Goal: Task Accomplishment & Management: Manage account settings

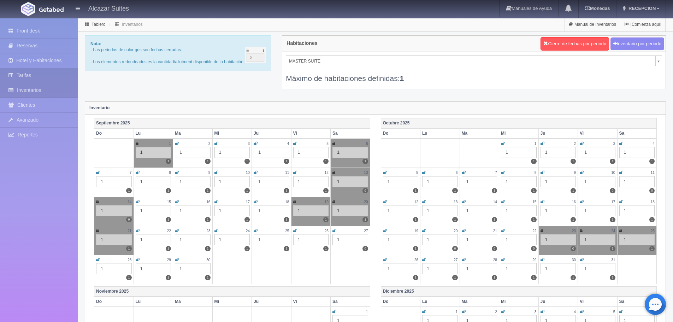
click at [44, 74] on link "Tarifas" at bounding box center [39, 75] width 78 height 14
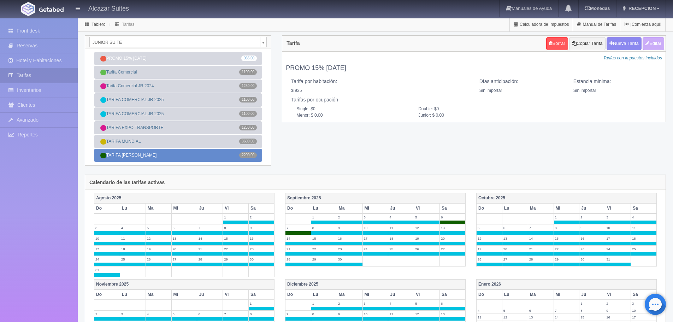
click at [198, 157] on link "TARIFA [PERSON_NAME] 2200.00" at bounding box center [178, 155] width 168 height 13
click at [251, 155] on span "2200.00" at bounding box center [248, 155] width 18 height 6
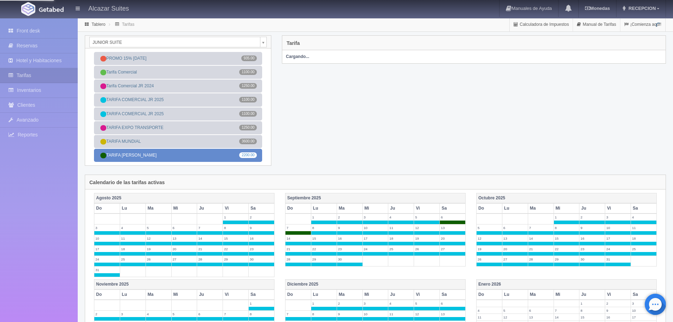
click at [251, 155] on span "2200.00" at bounding box center [248, 155] width 18 height 6
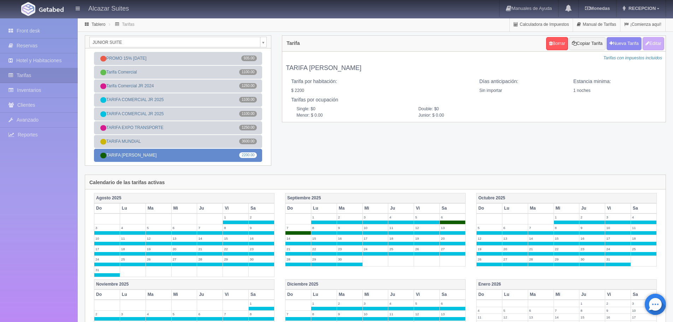
drag, startPoint x: 195, startPoint y: 155, endPoint x: 178, endPoint y: 158, distance: 16.4
click at [178, 158] on link "TARIFA SHAKIRA 2200.00" at bounding box center [178, 155] width 168 height 13
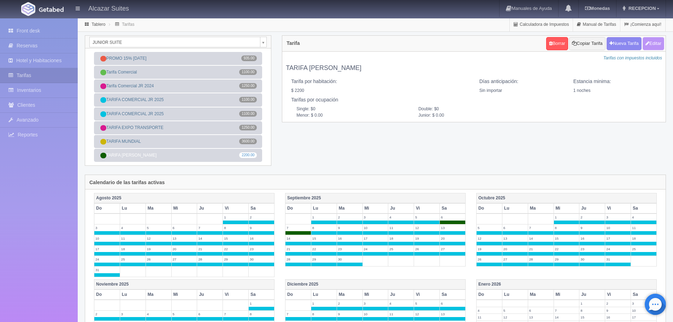
click at [648, 43] on button "Editar" at bounding box center [653, 43] width 22 height 13
type input "TARIFA SHAKIRA"
select select "0"
type input "1"
checkbox input "true"
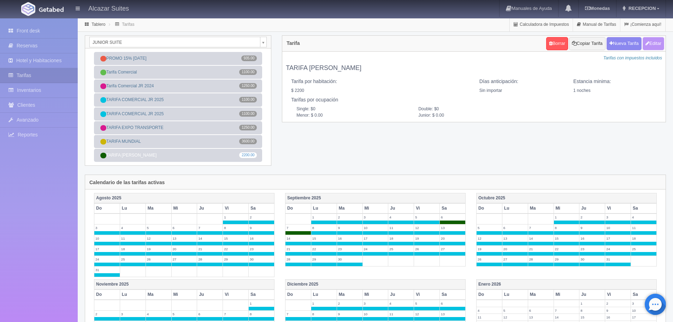
type input "2200.00"
checkbox input "true"
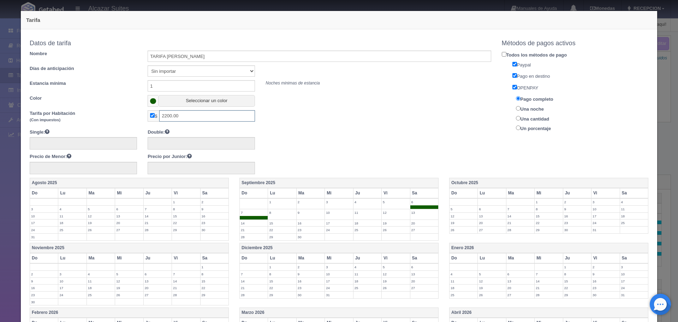
click at [185, 114] on input "2200.00" at bounding box center [207, 115] width 96 height 11
click at [659, 70] on div "Tarifa Copiar tarifa a la habitación JUNIOR SUITE JUNIOR SUITE MASTER SUITE Dat…" at bounding box center [339, 161] width 678 height 322
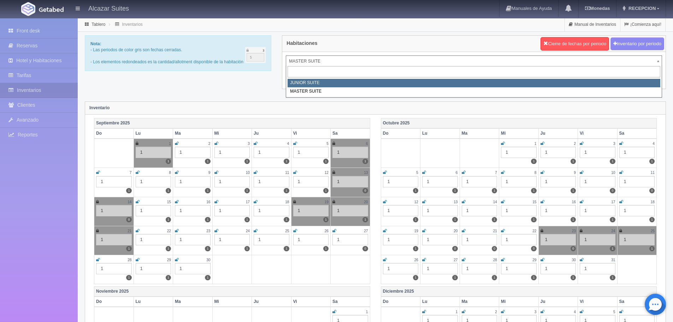
select select "304"
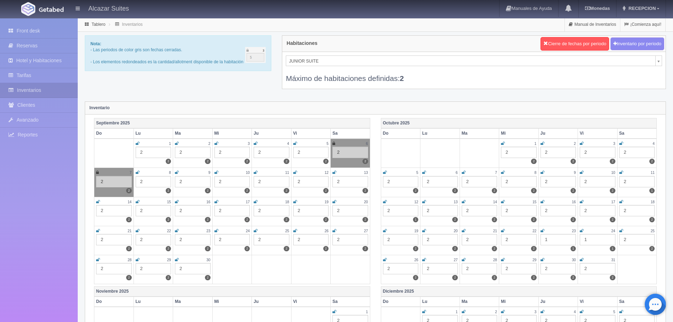
click at [294, 142] on icon at bounding box center [295, 143] width 4 height 4
